Goal: Check status: Check status

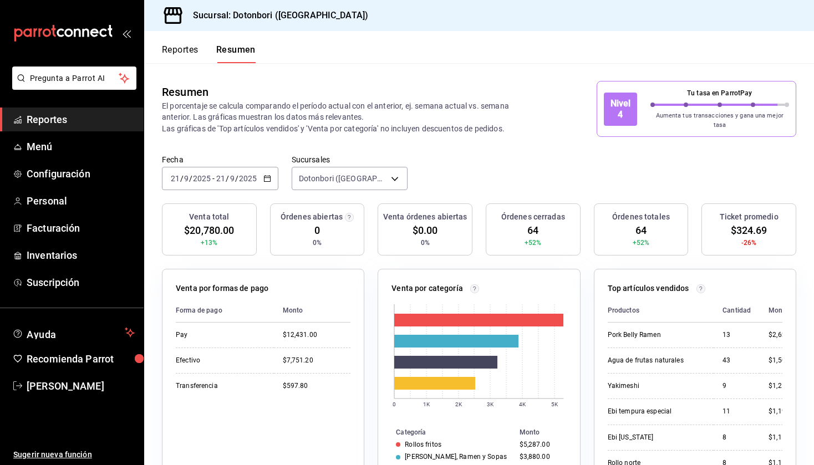
click at [236, 50] on button "Resumen" at bounding box center [235, 53] width 39 height 19
click at [266, 175] on icon "button" at bounding box center [268, 179] width 8 height 8
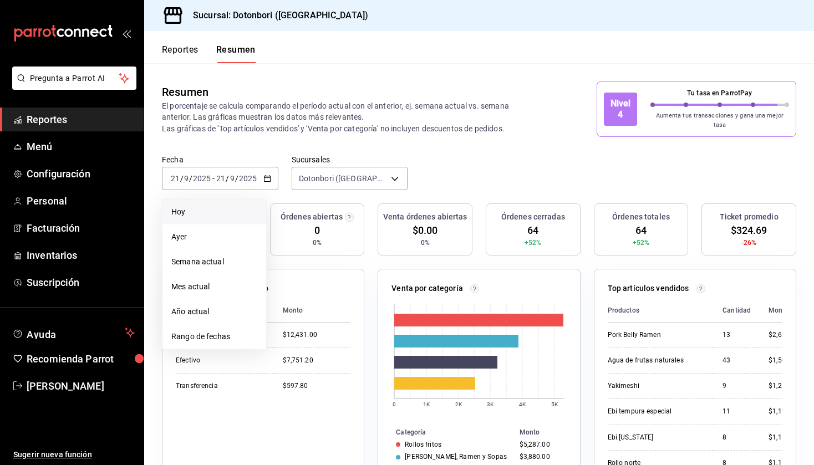
click at [238, 209] on span "Hoy" at bounding box center [214, 212] width 86 height 12
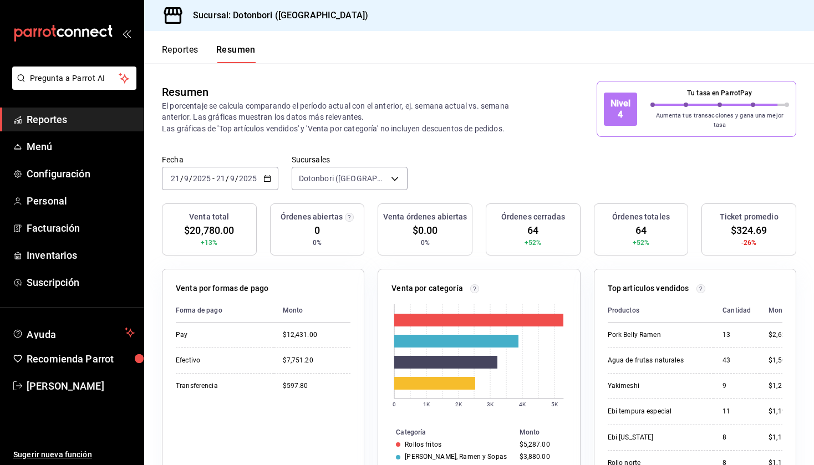
click at [268, 175] on icon "button" at bounding box center [268, 179] width 8 height 8
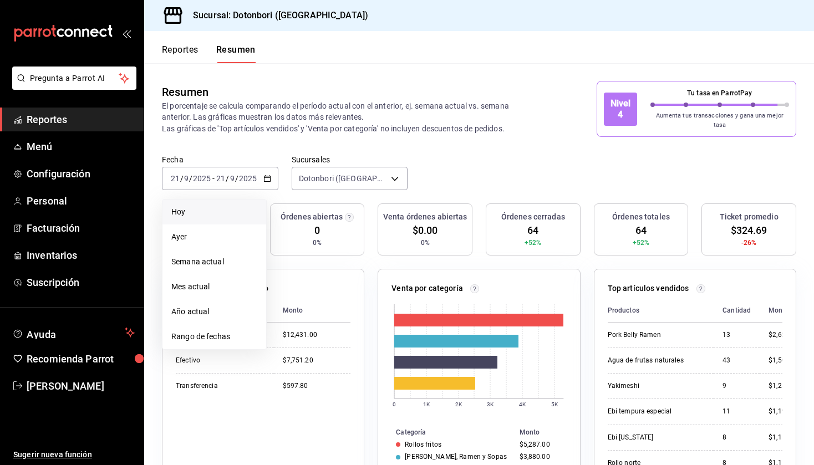
click at [217, 210] on span "Hoy" at bounding box center [214, 212] width 86 height 12
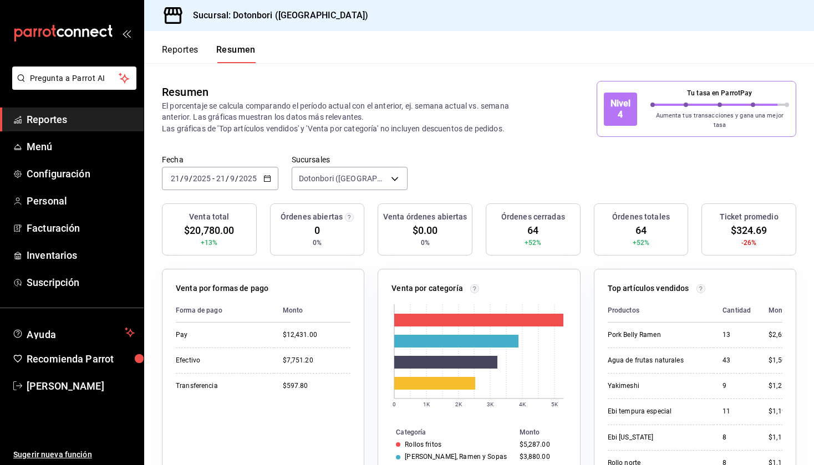
click at [266, 175] on icon "button" at bounding box center [268, 179] width 8 height 8
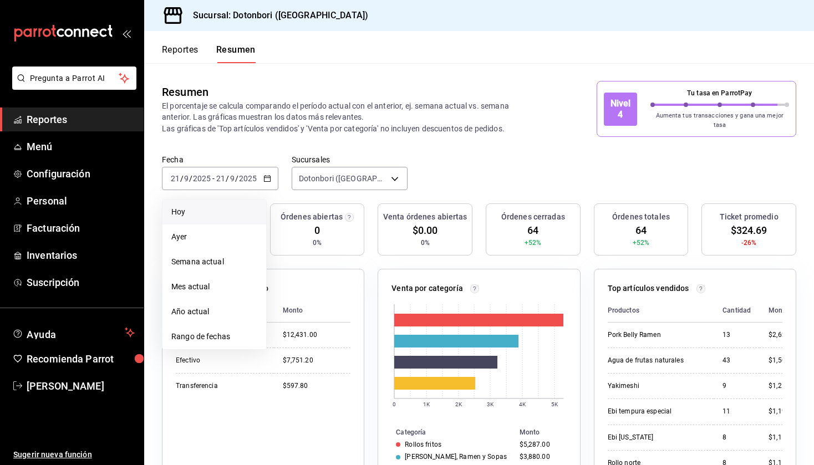
click at [194, 206] on span "Hoy" at bounding box center [214, 212] width 86 height 12
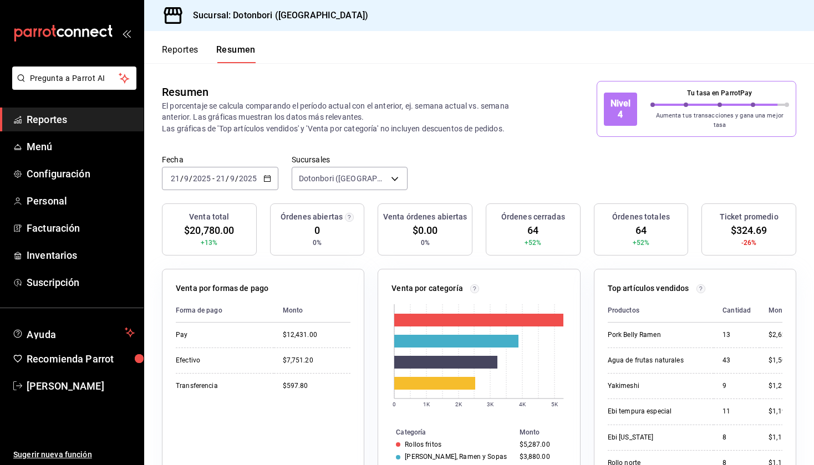
click at [257, 174] on div "[DATE] [DATE]" at bounding box center [236, 178] width 43 height 9
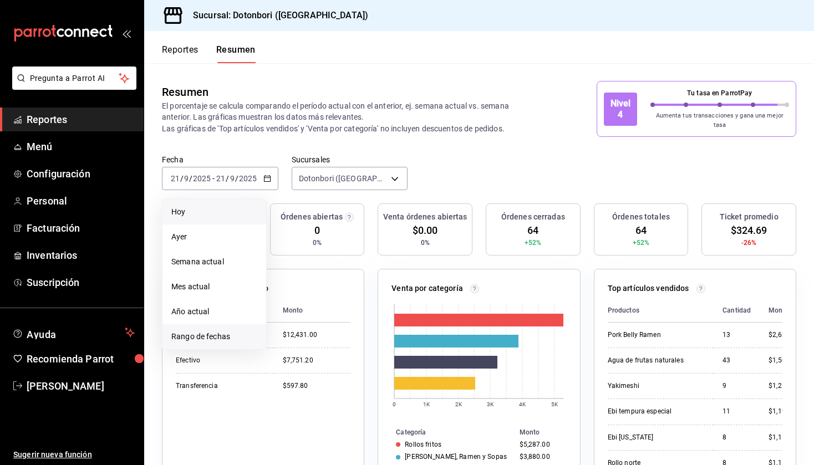
click at [223, 331] on span "Rango de fechas" at bounding box center [214, 337] width 86 height 12
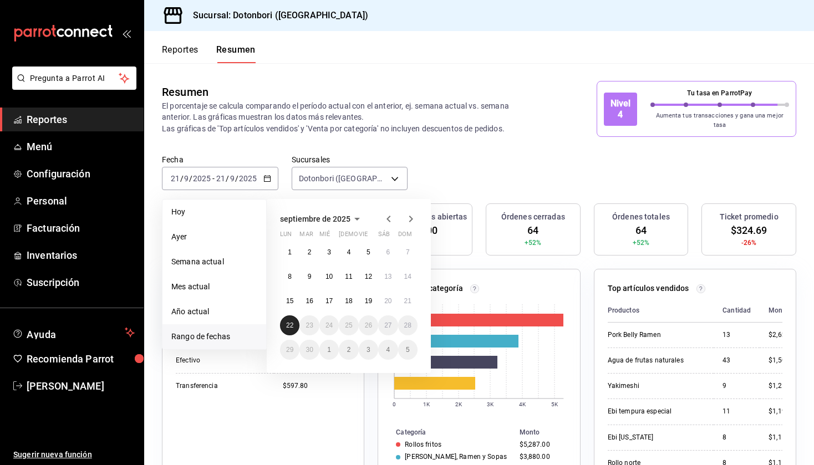
click at [290, 323] on abbr "22" at bounding box center [289, 326] width 7 height 8
click at [291, 322] on abbr "22" at bounding box center [289, 326] width 7 height 8
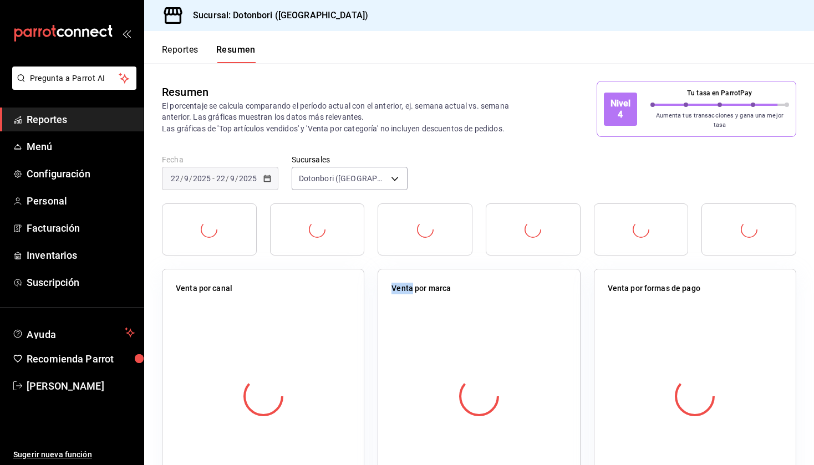
click at [291, 317] on div at bounding box center [263, 396] width 175 height 195
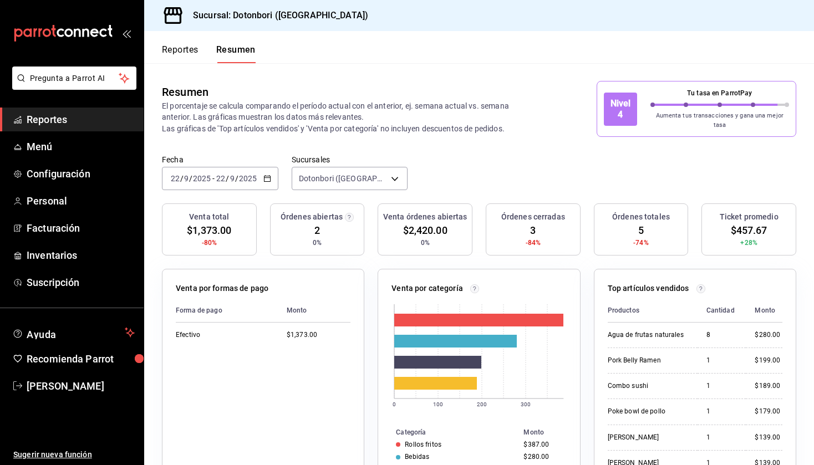
click at [262, 167] on div "[DATE] [DATE] - [DATE] [DATE]" at bounding box center [220, 178] width 116 height 23
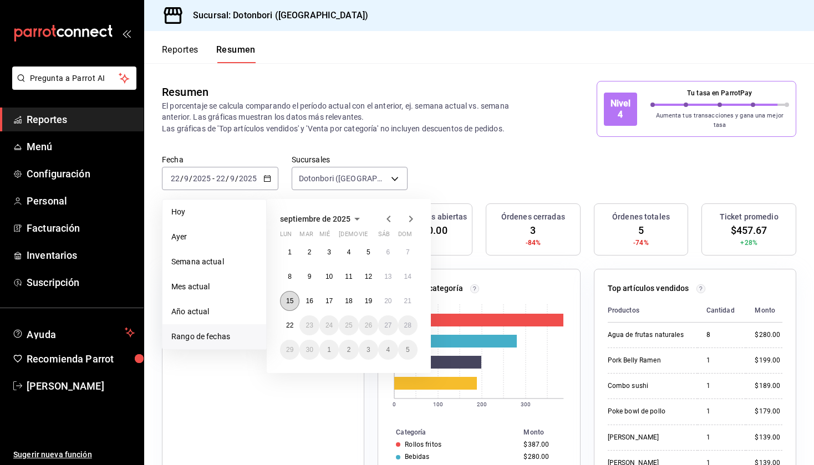
click at [290, 291] on button "15" at bounding box center [289, 301] width 19 height 20
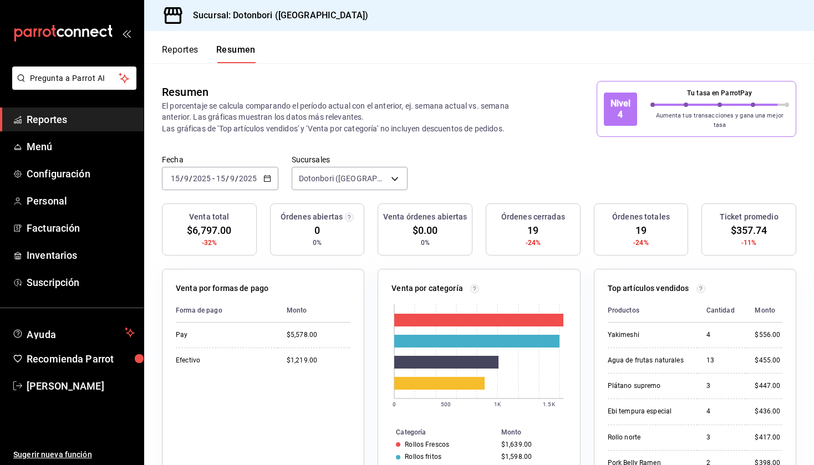
click at [260, 171] on div "[DATE] [DATE] - [DATE] [DATE]" at bounding box center [220, 178] width 116 height 23
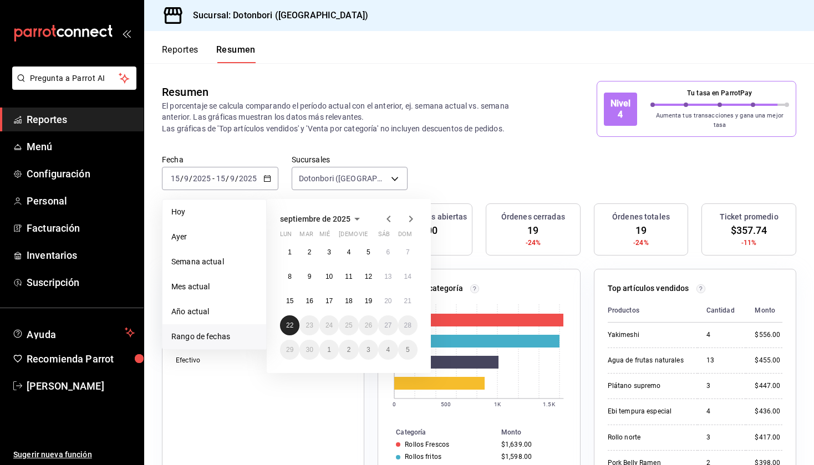
click at [287, 316] on button "22" at bounding box center [289, 326] width 19 height 20
